Goal: Task Accomplishment & Management: Use online tool/utility

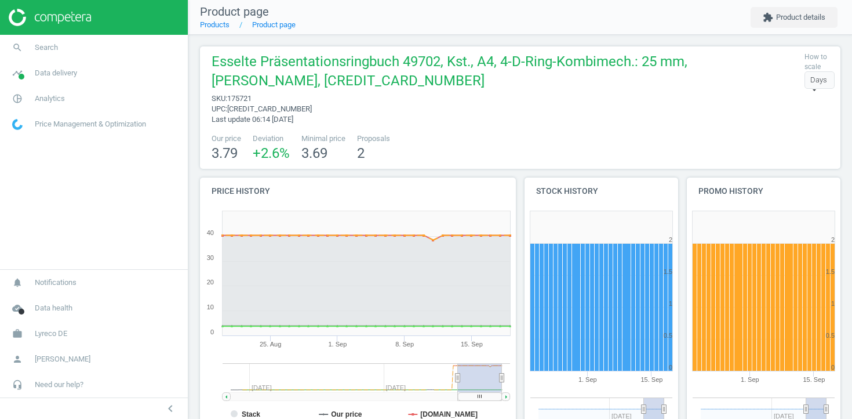
scroll to position [311, 0]
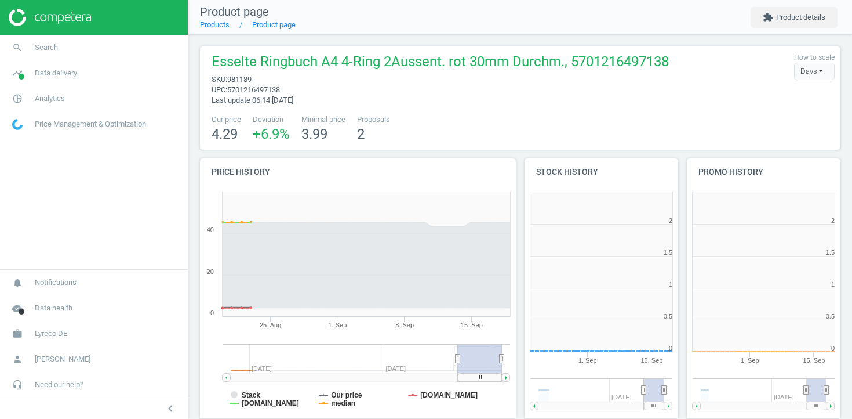
scroll to position [233, 154]
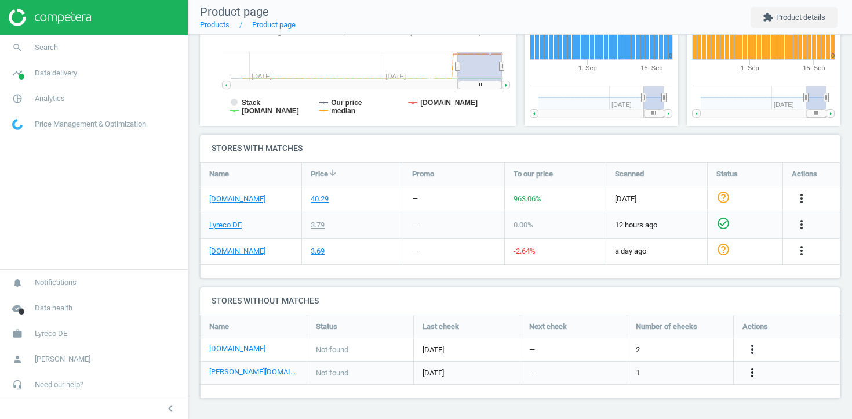
click at [752, 372] on icon "more_vert" at bounding box center [753, 372] width 14 height 14
click at [685, 373] on link "Edit URL/product option" at bounding box center [662, 373] width 159 height 18
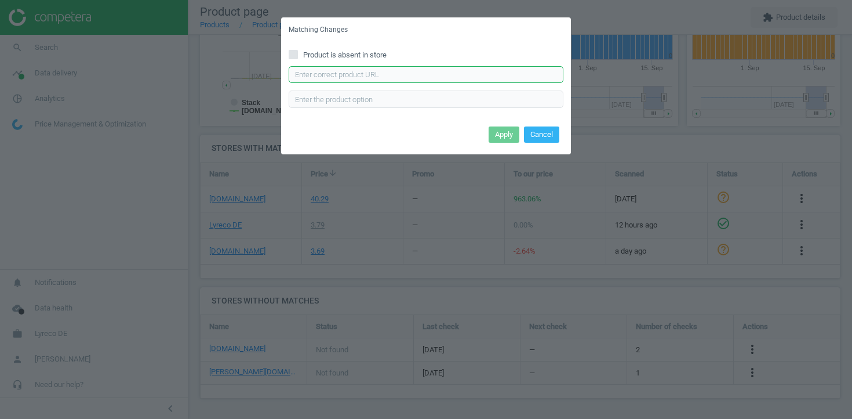
click at [408, 75] on input "text" at bounding box center [426, 74] width 275 height 17
paste input "https://www.otto-office.com/de/Esselte-10er-Pack-Praesentationsringbuch-49702-m…"
type input "https://www.otto-office.com/de/Esselte-10er-Pack-Praesentationsringbuch-49702-m…"
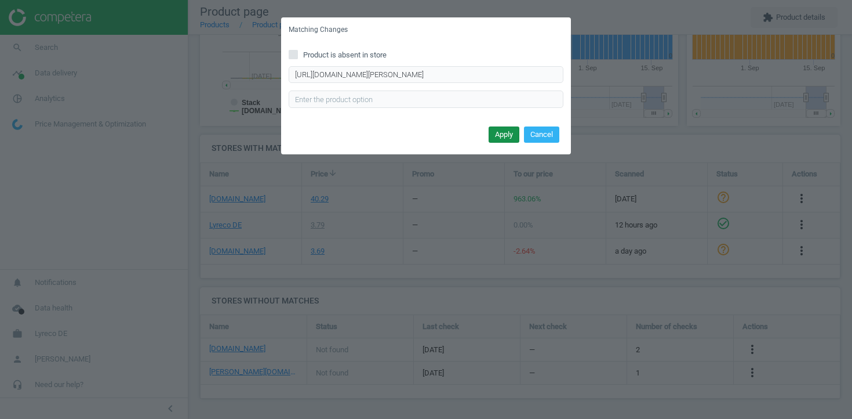
click at [496, 135] on button "Apply" at bounding box center [504, 134] width 31 height 16
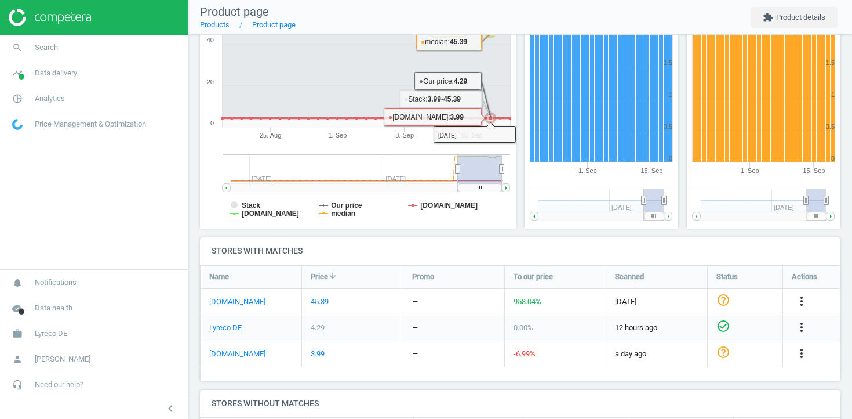
scroll to position [292, 0]
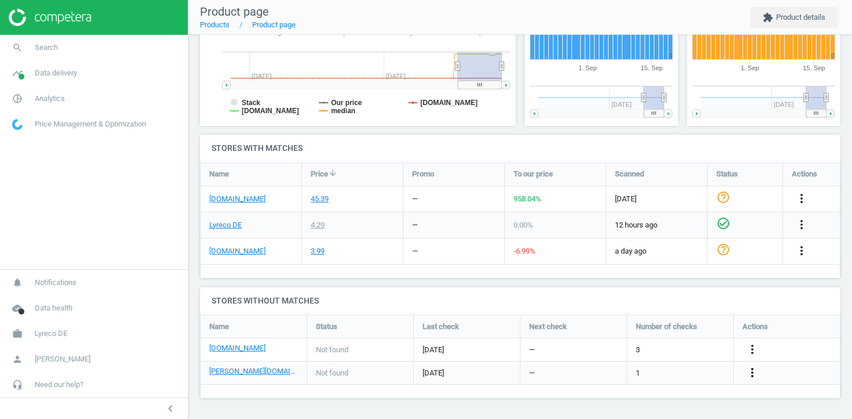
click at [750, 371] on icon "more_vert" at bounding box center [753, 372] width 14 height 14
click at [674, 376] on link "Edit URL/product option" at bounding box center [662, 373] width 159 height 18
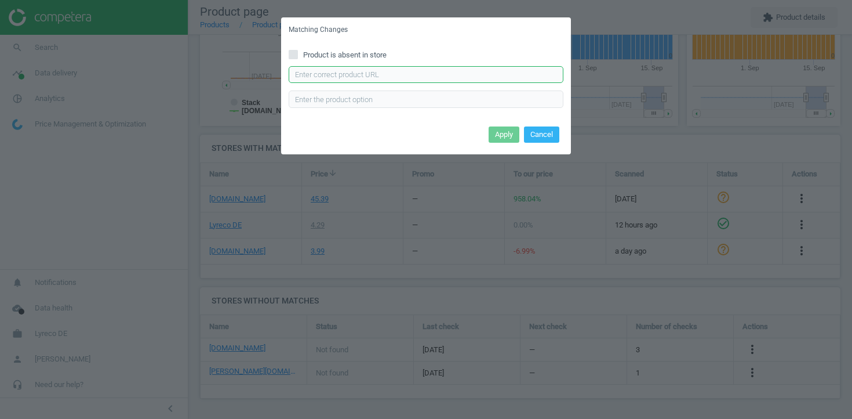
click at [434, 81] on input "text" at bounding box center [426, 74] width 275 height 17
paste input "https://www.otto-office.com/de/Esselte-10er-Pack-Praesentationsringbuch-49703-m…"
type input "https://www.otto-office.com/de/Esselte-10er-Pack-Praesentationsringbuch-49703-m…"
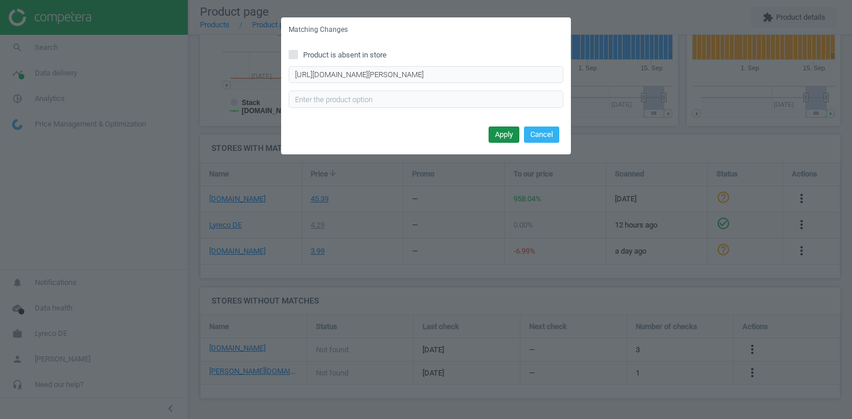
scroll to position [0, 0]
click at [499, 135] on button "Apply" at bounding box center [504, 134] width 31 height 16
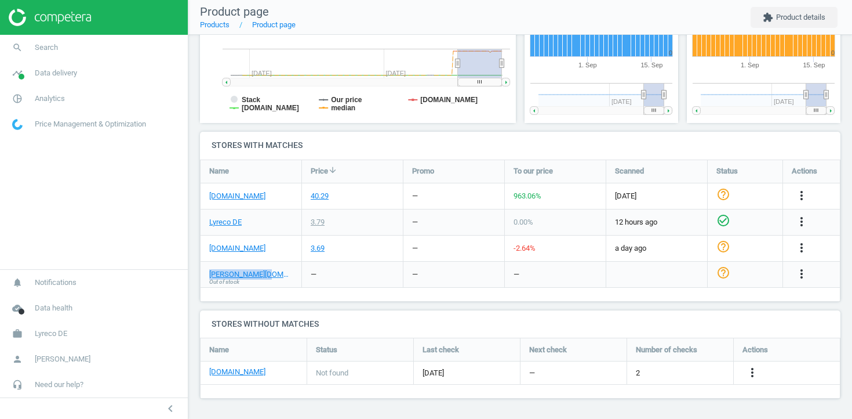
drag, startPoint x: 267, startPoint y: 274, endPoint x: 206, endPoint y: 276, distance: 60.9
click at [206, 276] on div "otto-office.com Out of stock" at bounding box center [251, 275] width 101 height 26
copy link "[PERSON_NAME][DOMAIN_NAME]"
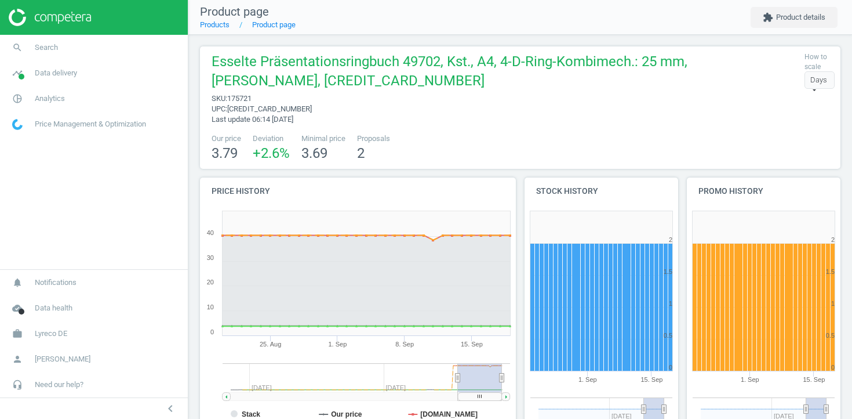
scroll to position [233, 154]
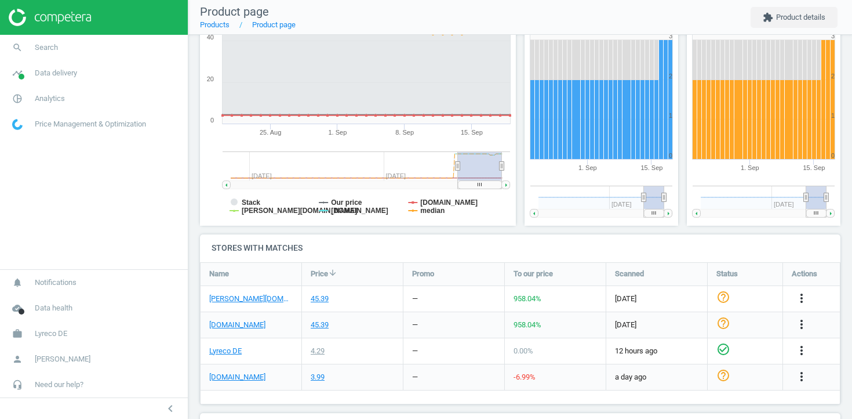
scroll to position [239, 0]
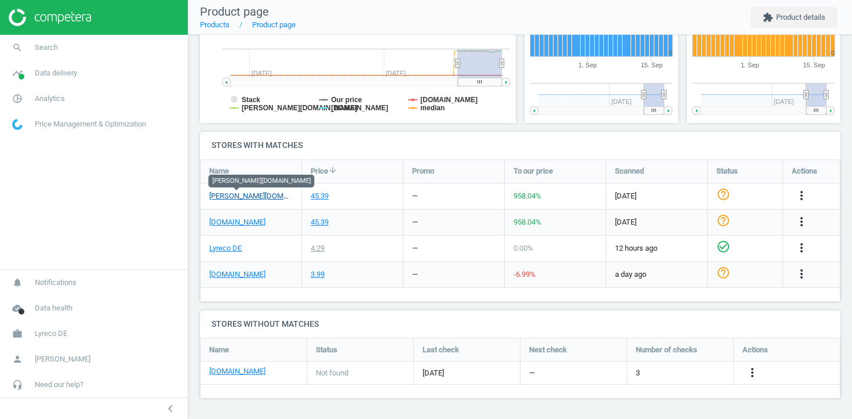
click at [251, 195] on link "otto-office.com" at bounding box center [251, 196] width 84 height 10
click at [256, 193] on link "[PERSON_NAME][DOMAIN_NAME]" at bounding box center [251, 196] width 84 height 10
drag, startPoint x: 268, startPoint y: 199, endPoint x: 207, endPoint y: 199, distance: 61.5
click at [206, 199] on div "[PERSON_NAME][DOMAIN_NAME]" at bounding box center [251, 196] width 101 height 26
copy link "[PERSON_NAME][DOMAIN_NAME]"
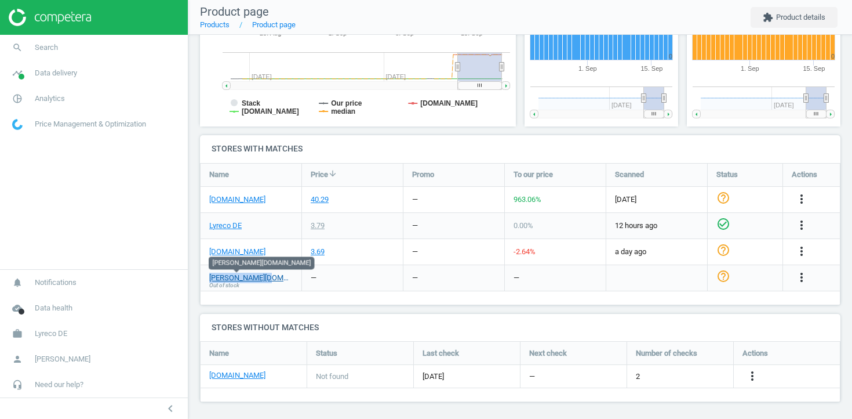
drag, startPoint x: 277, startPoint y: 274, endPoint x: 209, endPoint y: 274, distance: 67.3
click at [209, 274] on div "otto-office.com Out of stock" at bounding box center [251, 278] width 101 height 26
copy link "[PERSON_NAME][DOMAIN_NAME]"
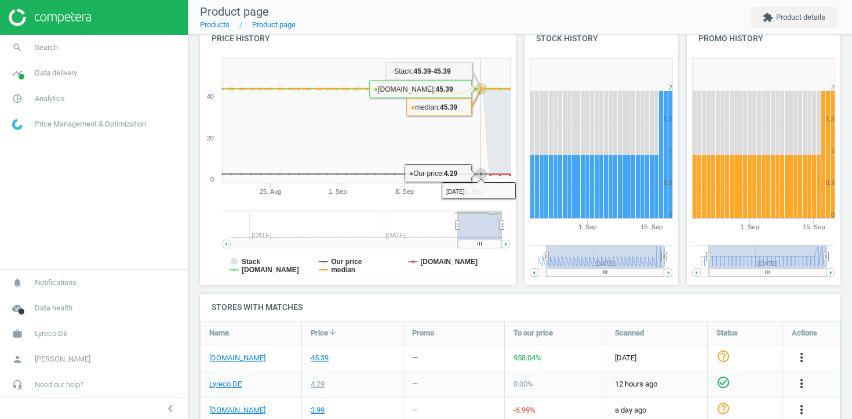
scroll to position [292, 0]
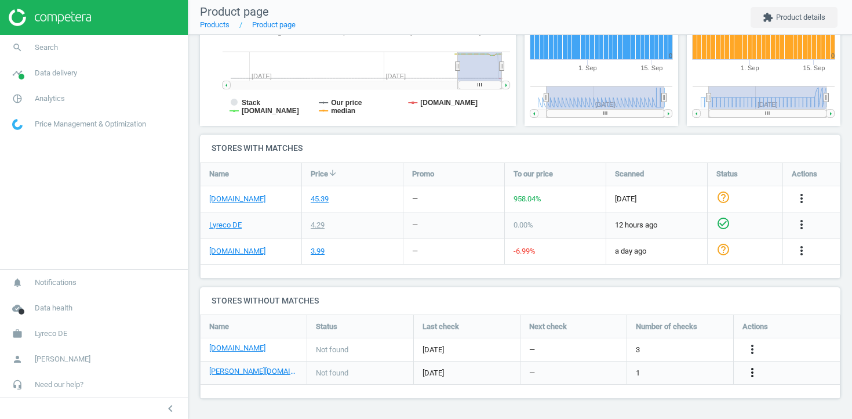
click at [753, 375] on icon "more_vert" at bounding box center [753, 372] width 14 height 14
click at [680, 371] on link "Edit URL/product option" at bounding box center [662, 373] width 159 height 18
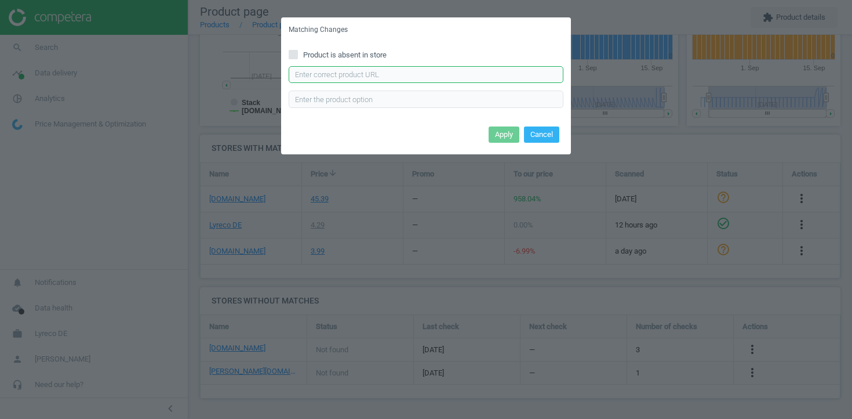
click at [441, 73] on input "text" at bounding box center [426, 74] width 275 height 17
paste input "https://www.otto-office.com/de/Esselte-10er-Pack-Praesentationsringbuch-49703-m…"
type input "https://www.otto-office.com/de/Esselte-10er-Pack-Praesentationsringbuch-49703-m…"
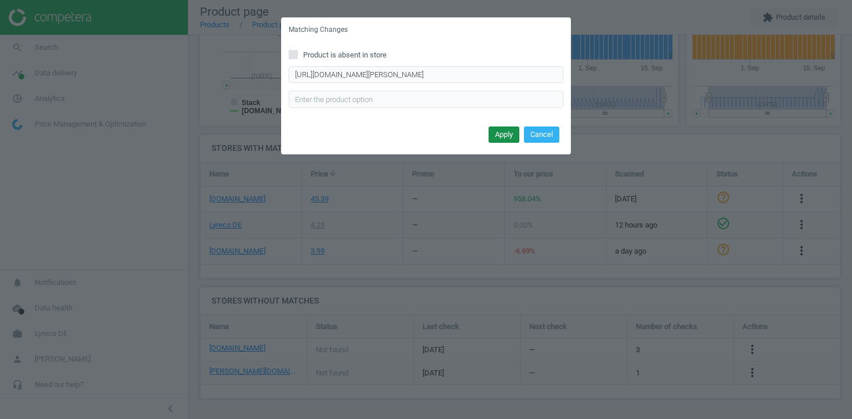
click at [506, 135] on button "Apply" at bounding box center [504, 134] width 31 height 16
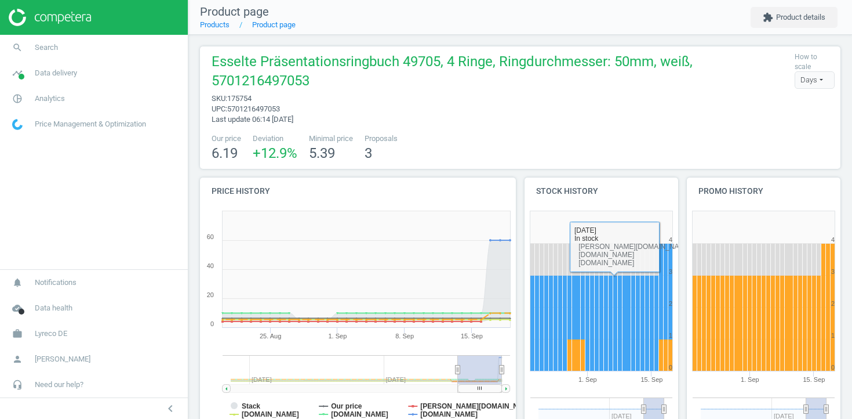
scroll to position [243, 0]
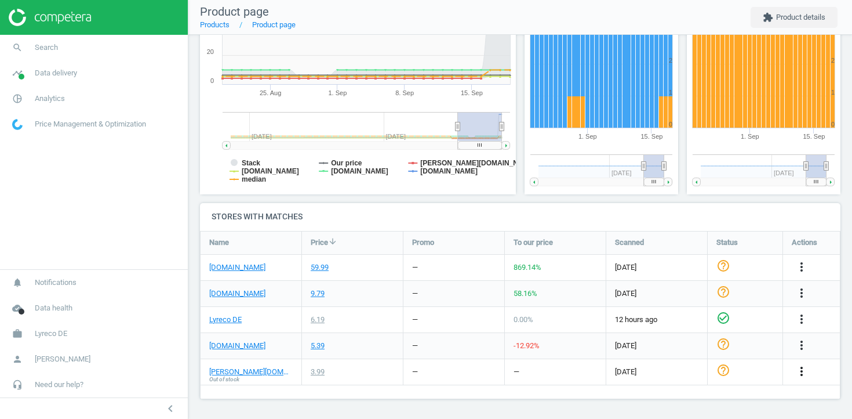
click at [797, 375] on icon "more_vert" at bounding box center [802, 371] width 14 height 14
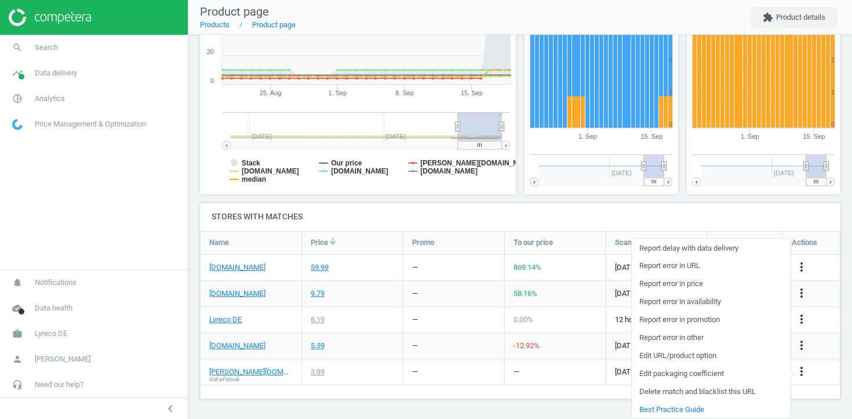
click at [543, 144] on rect at bounding box center [602, 78] width 154 height 232
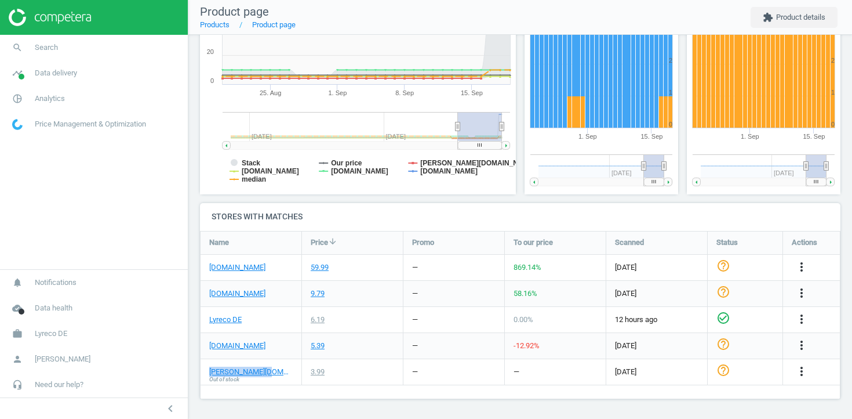
drag, startPoint x: 280, startPoint y: 366, endPoint x: 206, endPoint y: 369, distance: 73.7
click at [206, 369] on div "otto-office.com Out of stock" at bounding box center [251, 372] width 101 height 26
copy link "[PERSON_NAME][DOMAIN_NAME]"
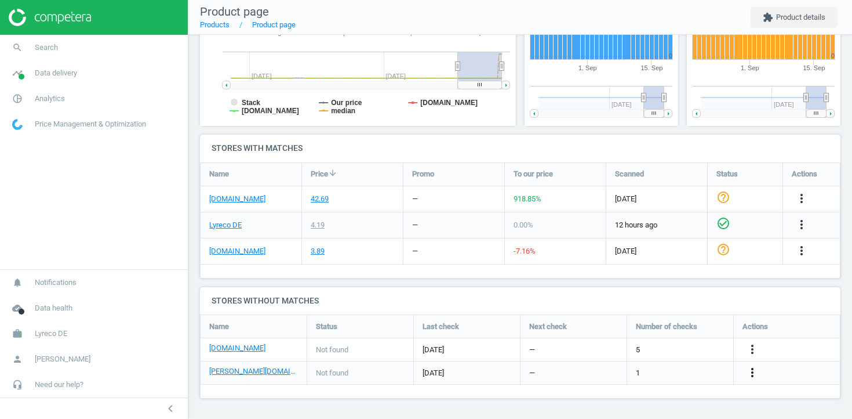
click at [746, 371] on icon "more_vert" at bounding box center [753, 372] width 14 height 14
click at [666, 372] on link "Edit URL/product option" at bounding box center [662, 373] width 159 height 18
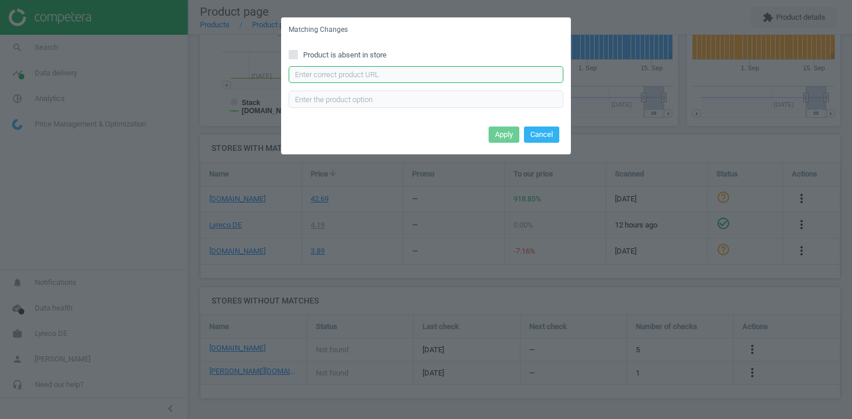
click at [439, 70] on input "text" at bounding box center [426, 74] width 275 height 17
paste input "[URL][DOMAIN_NAME][PERSON_NAME]"
type input "https://www.otto-office.com/de/Esselte-10er-Pack-Praesentationsringbuch-49709-m…"
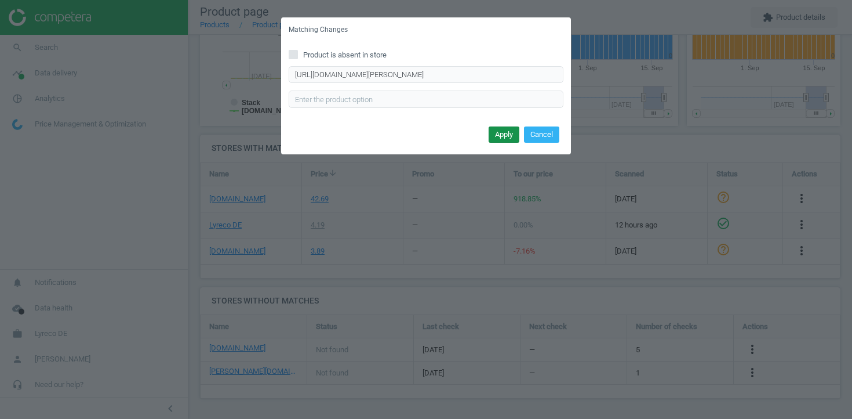
click at [503, 135] on button "Apply" at bounding box center [504, 134] width 31 height 16
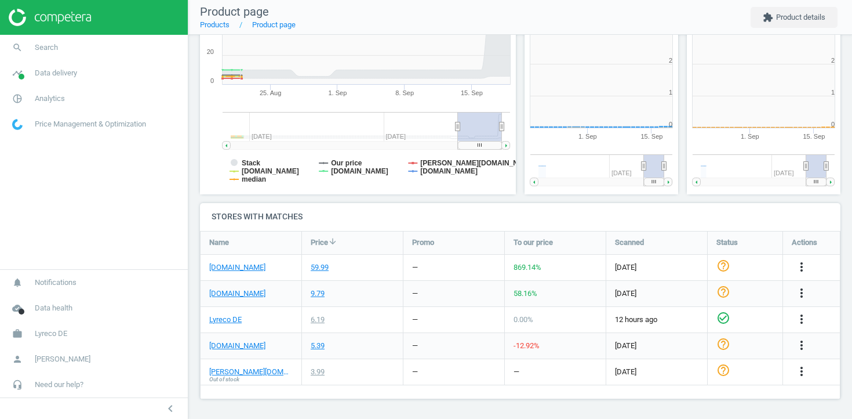
scroll to position [233, 154]
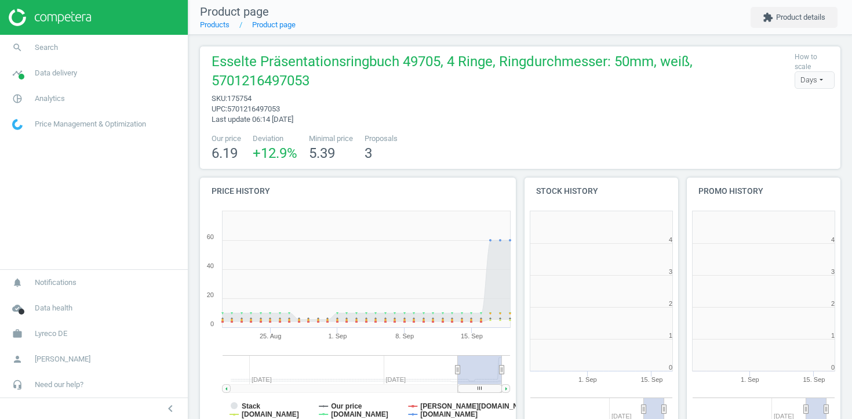
scroll to position [233, 154]
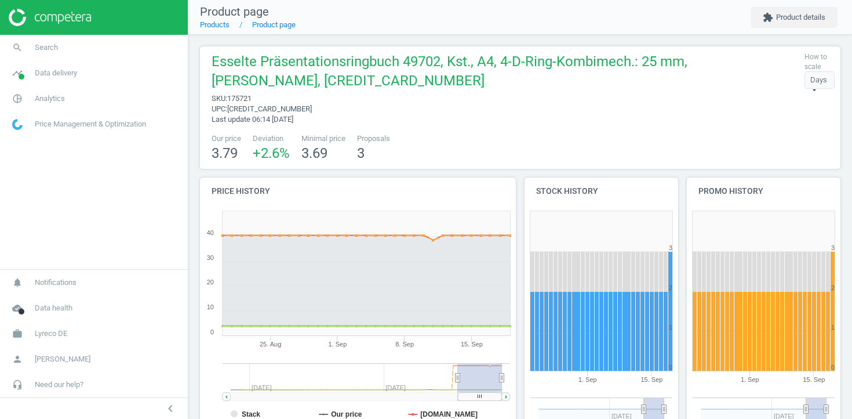
scroll to position [314, 0]
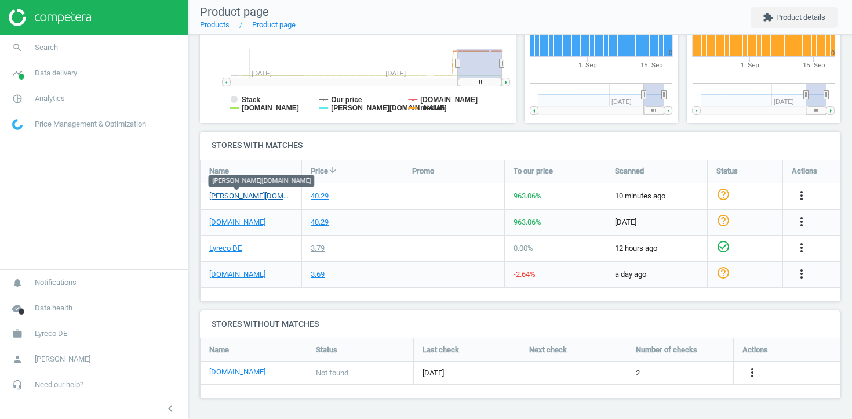
click at [254, 196] on link "[PERSON_NAME][DOMAIN_NAME]" at bounding box center [251, 196] width 84 height 10
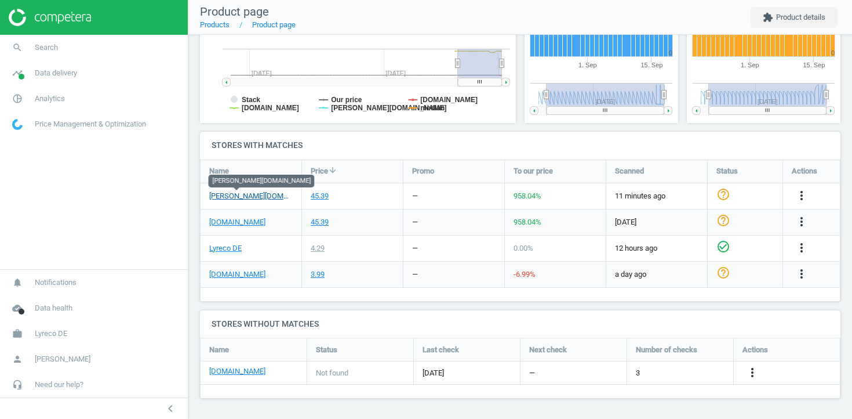
click at [246, 197] on link "[PERSON_NAME][DOMAIN_NAME]" at bounding box center [251, 196] width 84 height 10
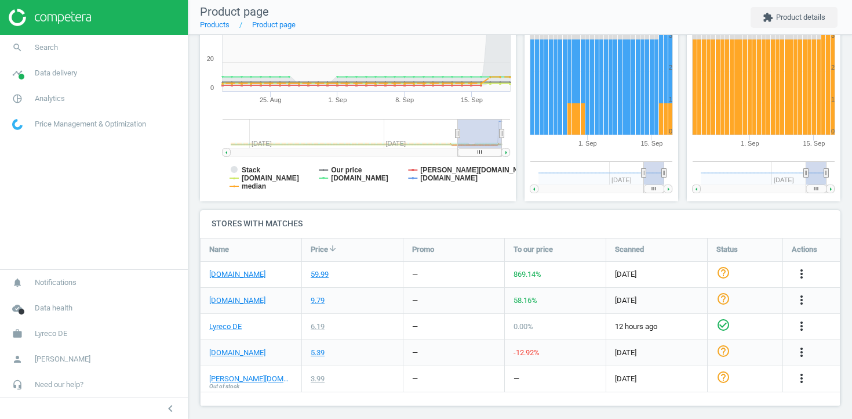
scroll to position [243, 0]
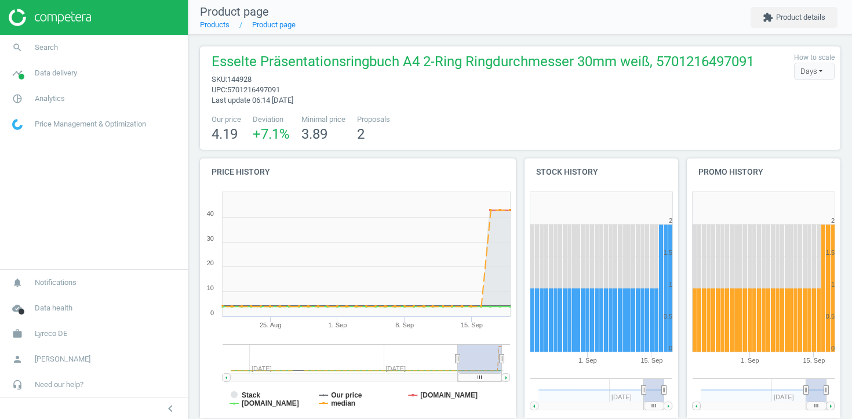
scroll to position [295, 0]
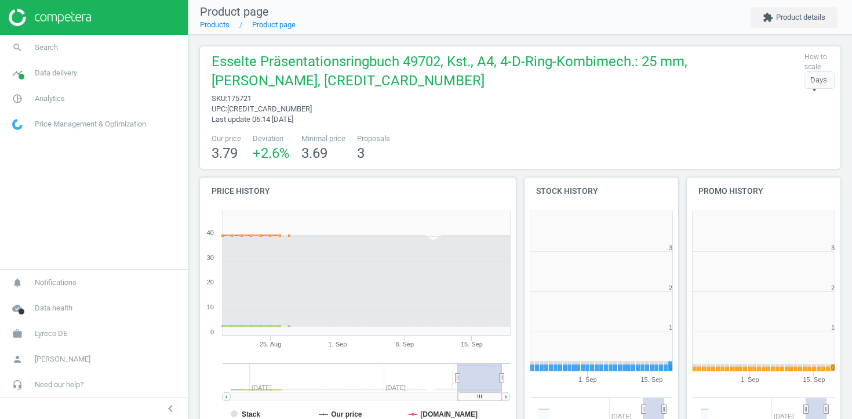
scroll to position [233, 154]
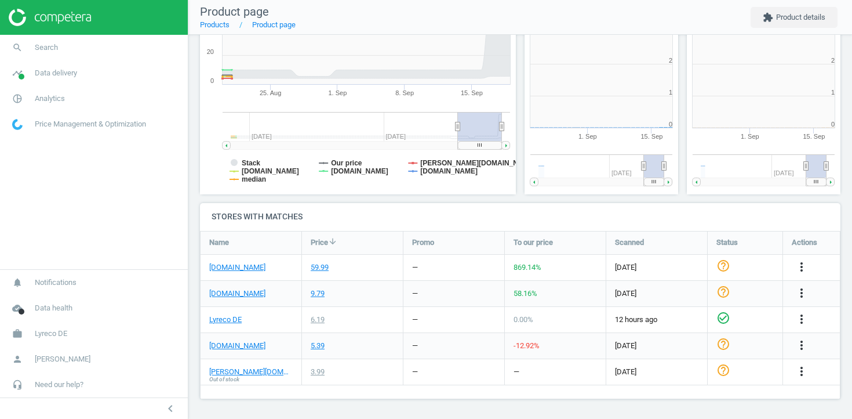
scroll to position [233, 154]
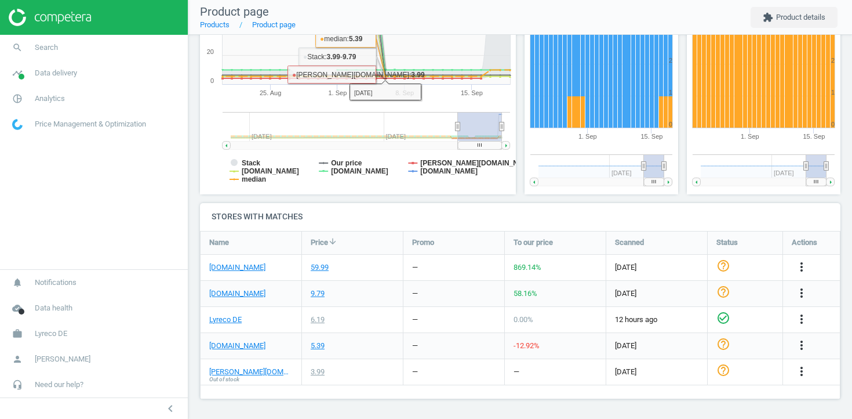
click at [278, 269] on div "[DOMAIN_NAME]" at bounding box center [251, 268] width 101 height 26
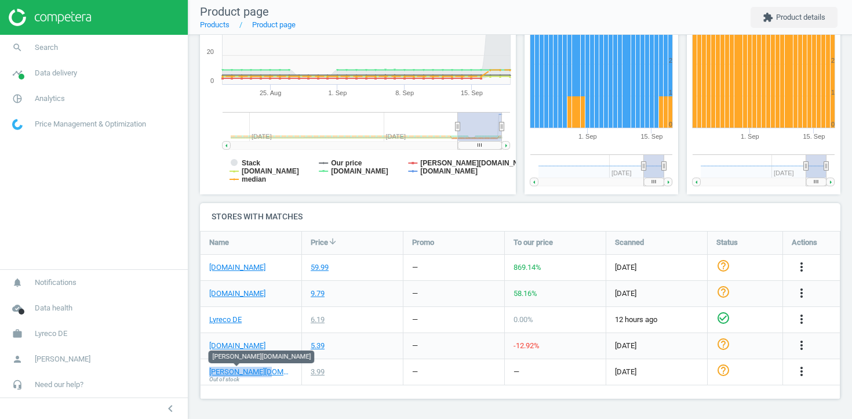
drag, startPoint x: 271, startPoint y: 369, endPoint x: 206, endPoint y: 370, distance: 65.0
click at [206, 370] on div "otto-office.com Out of stock" at bounding box center [251, 372] width 101 height 26
copy link "[PERSON_NAME][DOMAIN_NAME]"
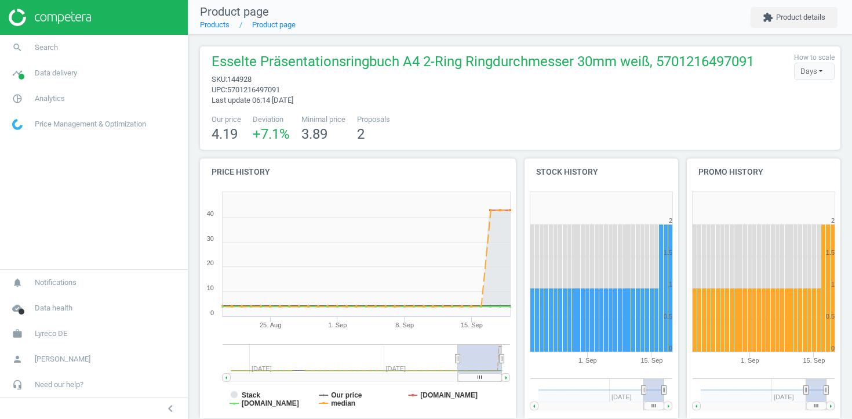
scroll to position [233, 154]
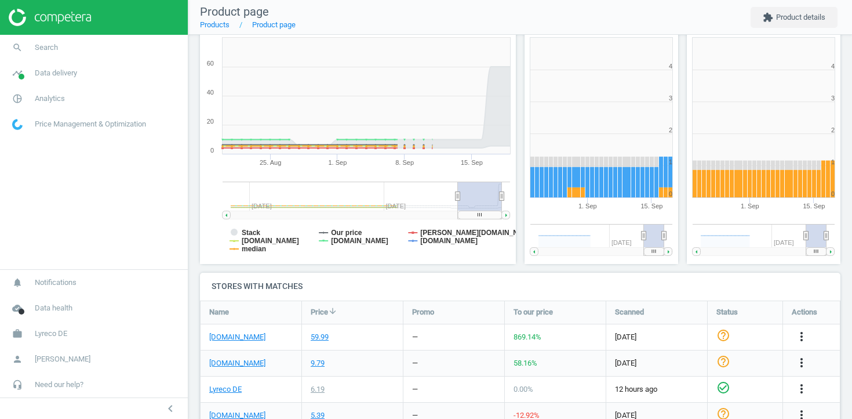
scroll to position [243, 0]
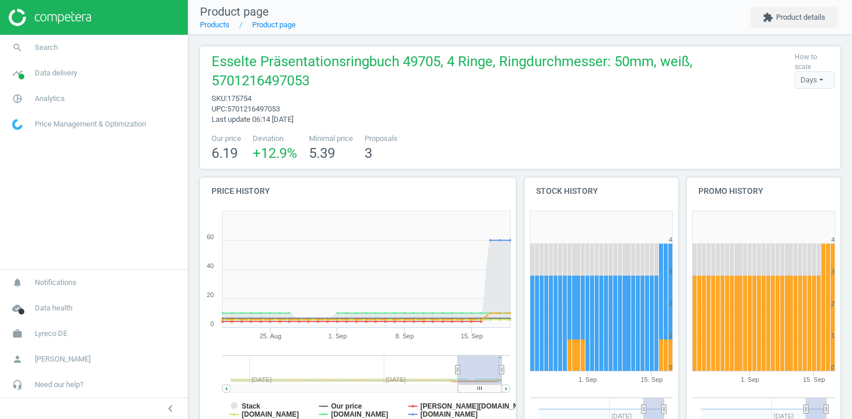
scroll to position [243, 0]
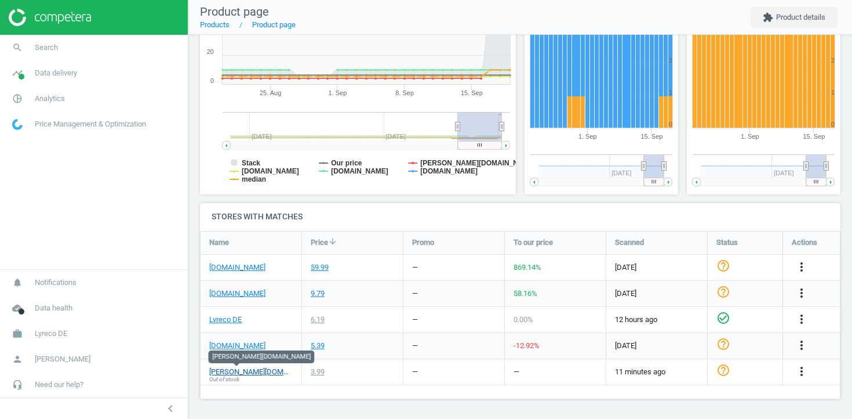
click at [248, 373] on link "[PERSON_NAME][DOMAIN_NAME]" at bounding box center [251, 371] width 84 height 10
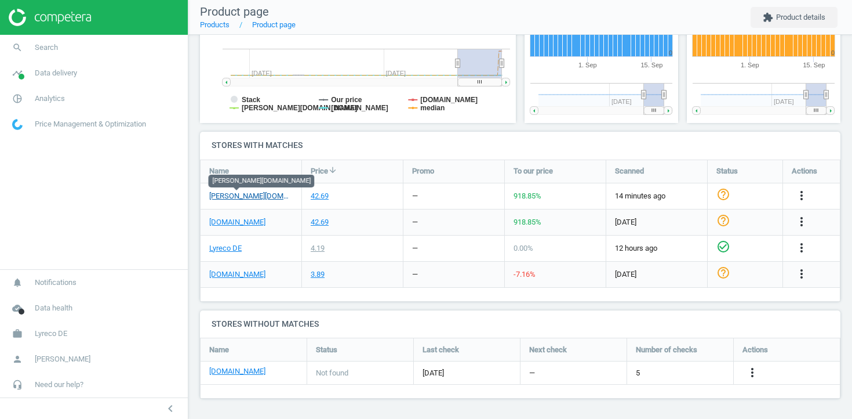
click at [255, 194] on link "[PERSON_NAME][DOMAIN_NAME]" at bounding box center [251, 196] width 84 height 10
